Goal: Download file/media

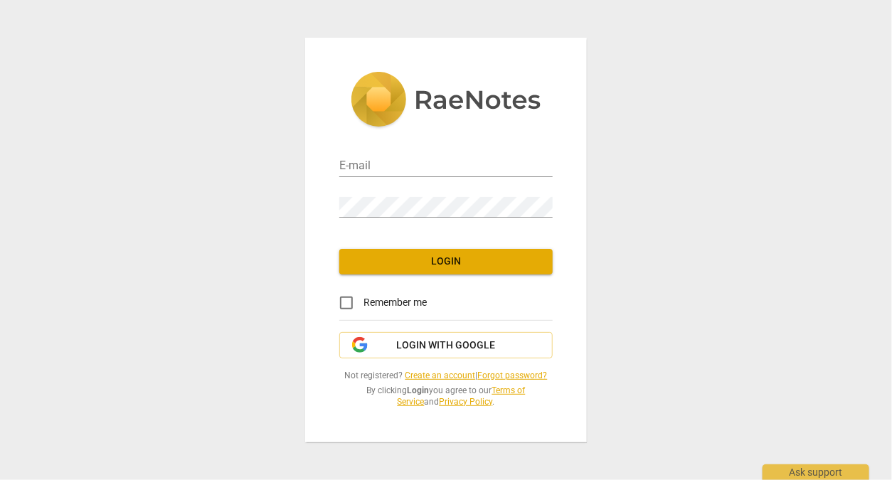
type input "[PERSON_NAME][EMAIL_ADDRESS][DOMAIN_NAME]"
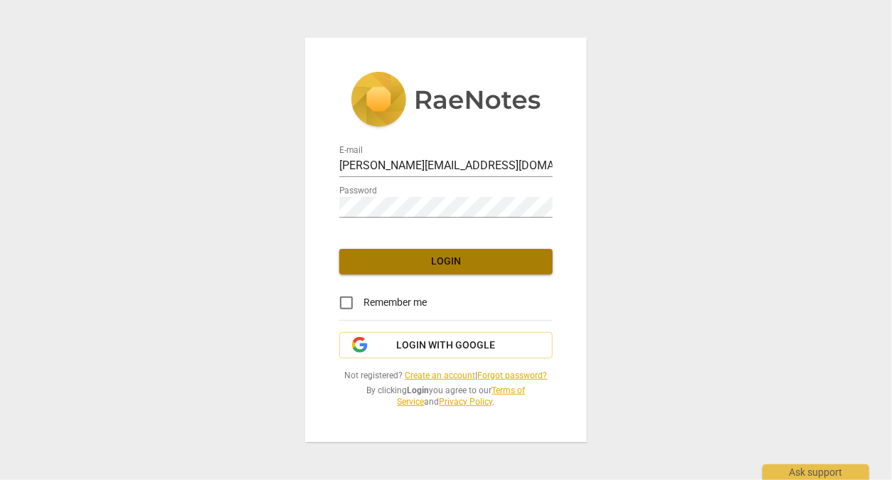
click at [475, 253] on button "Login" at bounding box center [445, 262] width 213 height 26
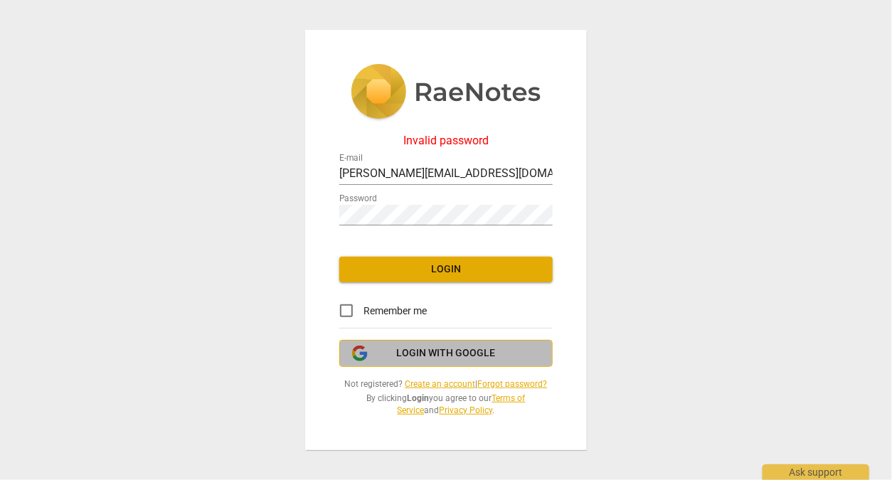
click at [446, 351] on span "Login with Google" at bounding box center [446, 353] width 99 height 14
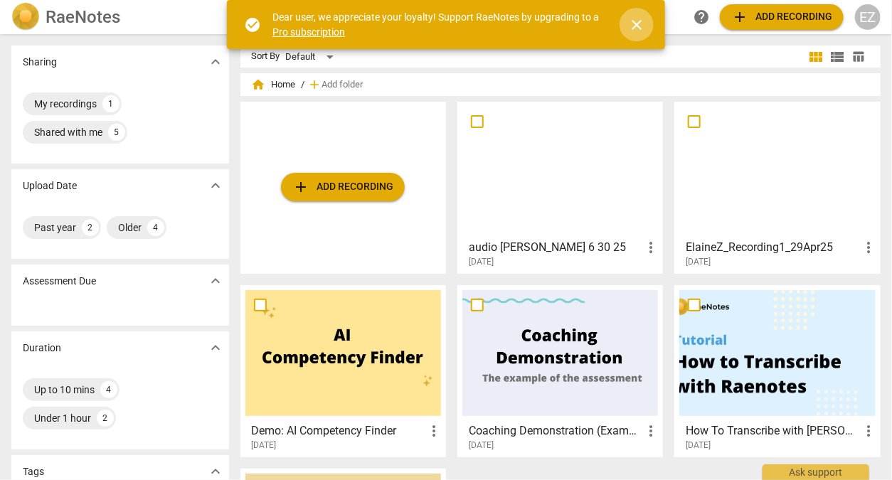
click at [638, 26] on span "close" at bounding box center [636, 24] width 17 height 17
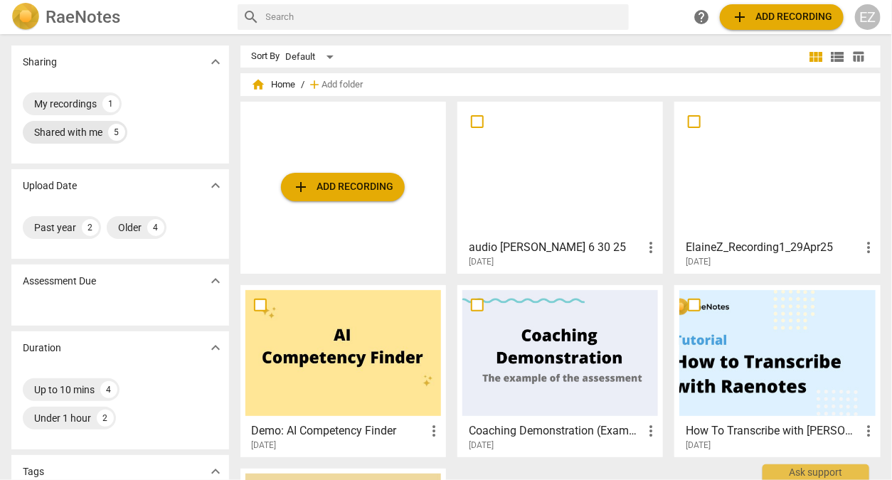
click at [76, 132] on div "Shared with me" at bounding box center [68, 132] width 68 height 14
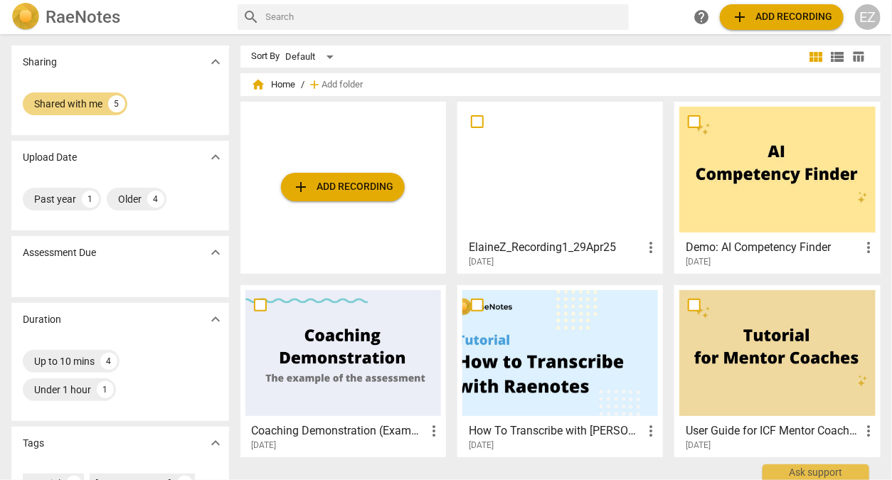
click at [560, 176] on div at bounding box center [560, 170] width 196 height 126
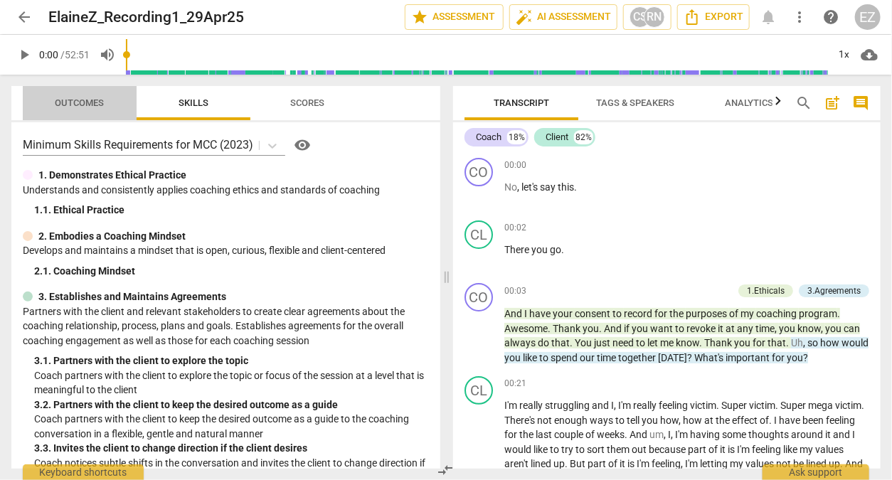
click at [99, 103] on span "Outcomes" at bounding box center [79, 102] width 49 height 11
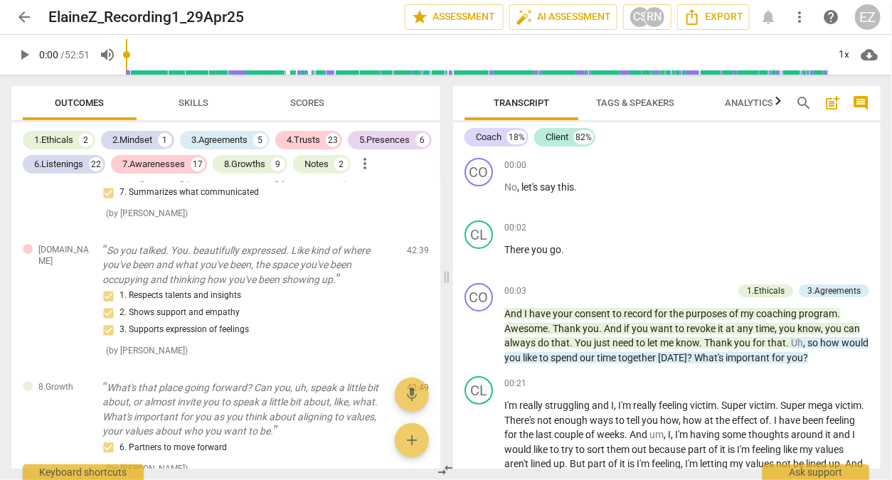
scroll to position [5881, 0]
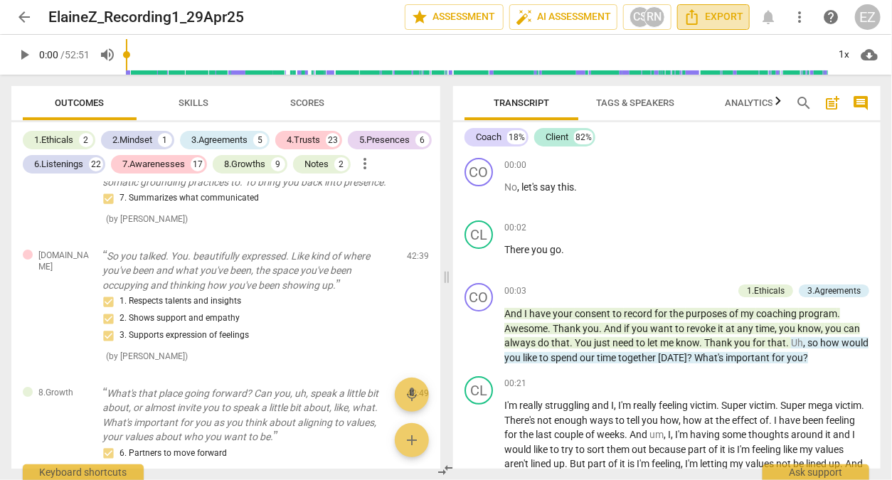
click at [706, 19] on span "Export" at bounding box center [713, 17] width 60 height 17
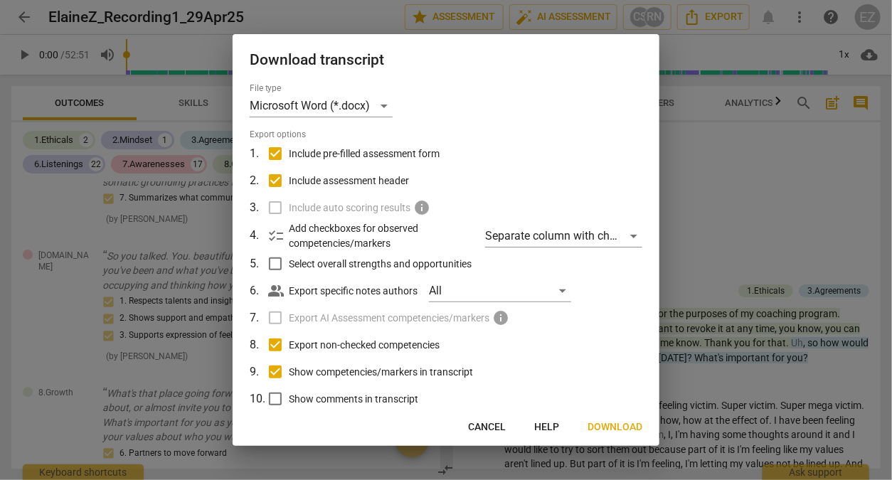
click at [404, 402] on span "Show comments in transcript" at bounding box center [353, 399] width 129 height 15
click at [289, 402] on input "Show comments in transcript" at bounding box center [275, 398] width 27 height 27
checkbox input "true"
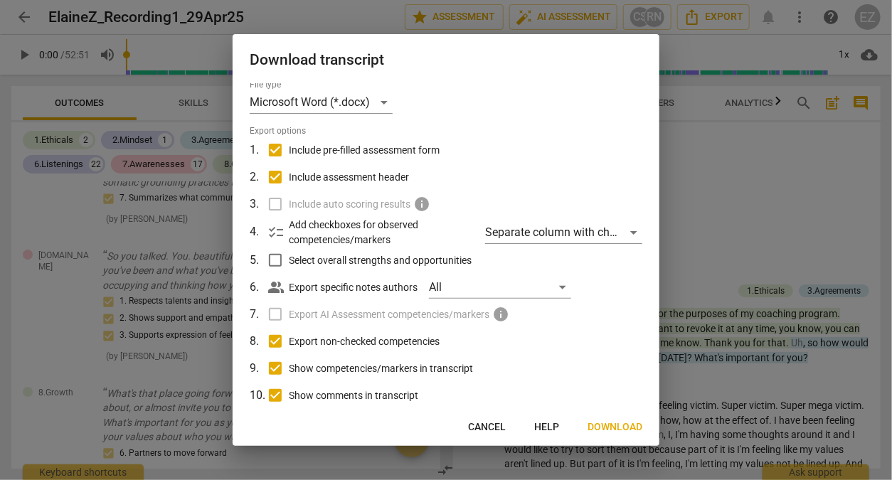
drag, startPoint x: 652, startPoint y: 348, endPoint x: 649, endPoint y: 383, distance: 35.0
click at [649, 383] on div "File type Microsoft Word (*.docx) Export options 1 . Include pre-filled assessm…" at bounding box center [445, 246] width 427 height 326
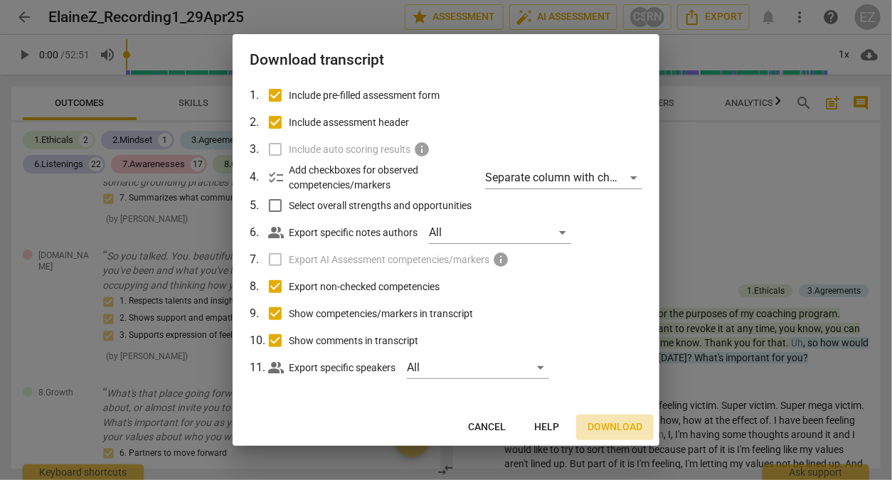
click at [611, 424] on span "Download" at bounding box center [614, 427] width 55 height 14
